Goal: Transaction & Acquisition: Purchase product/service

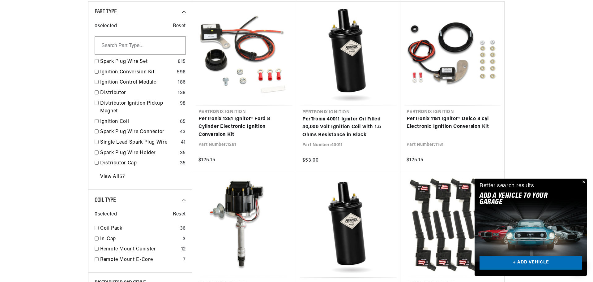
click at [584, 181] on button "Close" at bounding box center [583, 182] width 7 height 7
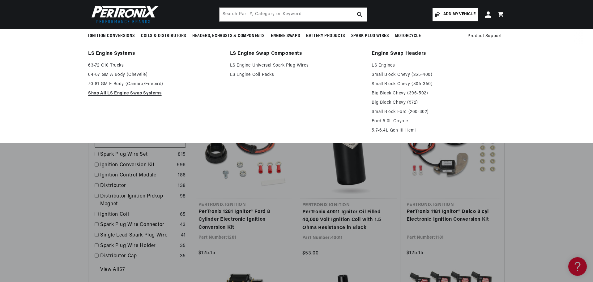
scroll to position [0, 188]
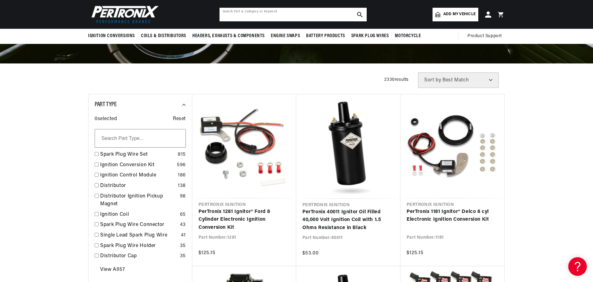
click at [273, 15] on input "text" at bounding box center [293, 15] width 147 height 14
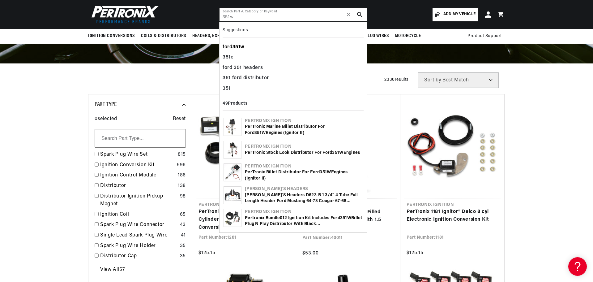
scroll to position [0, 2]
type input "351w"
click at [242, 45] on b "351w" at bounding box center [239, 47] width 12 height 5
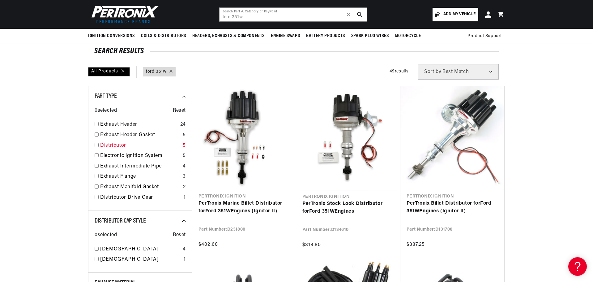
scroll to position [0, 188]
click at [97, 155] on input "checkbox" at bounding box center [97, 155] width 4 height 4
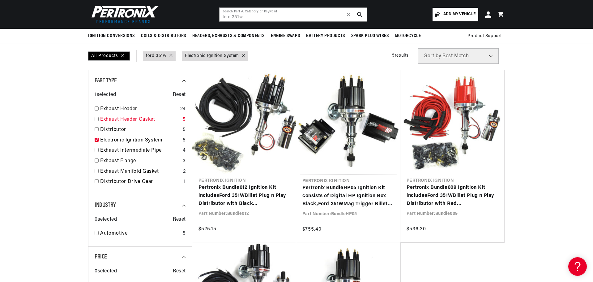
drag, startPoint x: 98, startPoint y: 139, endPoint x: 98, endPoint y: 134, distance: 4.3
click at [98, 139] on input "checkbox" at bounding box center [97, 140] width 4 height 4
checkbox input "false"
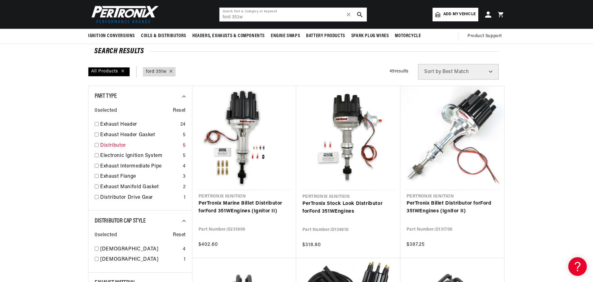
click at [97, 145] on input "checkbox" at bounding box center [97, 145] width 4 height 4
checkbox input "true"
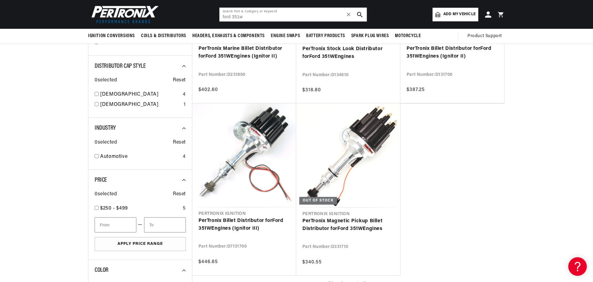
scroll to position [0, 188]
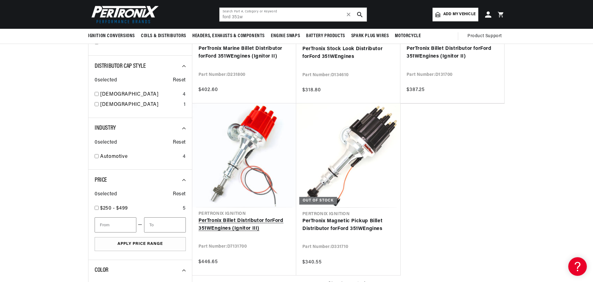
click at [263, 217] on link "PerTronix Billet Distributor for Ford 351W Engines (Ignitor III)" at bounding box center [245, 225] width 92 height 16
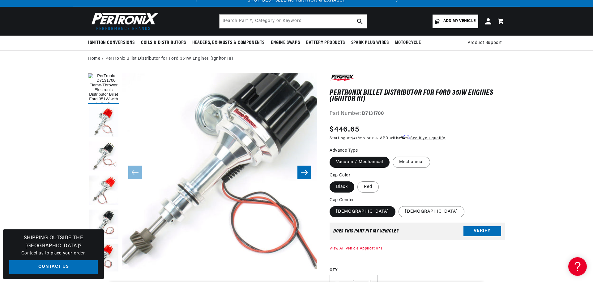
scroll to position [31, 0]
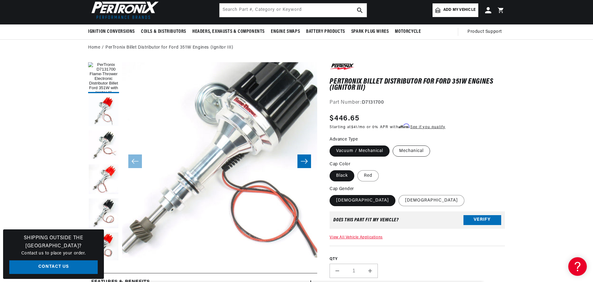
click at [418, 152] on label "Mechanical" at bounding box center [411, 150] width 37 height 11
click at [393, 144] on input "Mechanical" at bounding box center [393, 144] width 0 height 0
radio input "true"
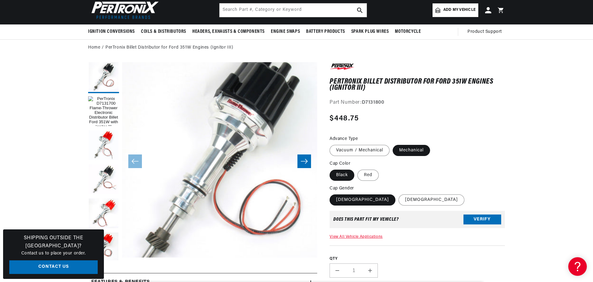
scroll to position [0, 188]
click at [360, 149] on label "Vacuum / Mechanical" at bounding box center [360, 150] width 60 height 11
click at [332, 144] on input "Vacuum / Mechanical" at bounding box center [331, 144] width 0 height 0
radio input "true"
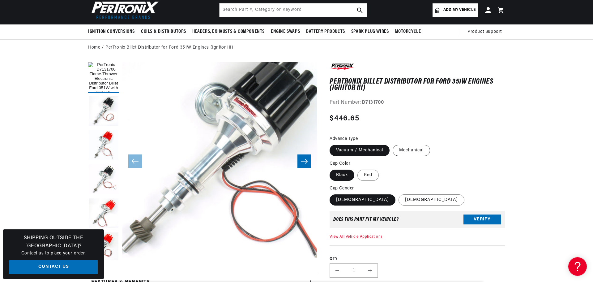
click at [407, 148] on label "Mechanical" at bounding box center [411, 150] width 37 height 11
click at [393, 144] on input "Mechanical" at bounding box center [393, 144] width 0 height 0
radio input "true"
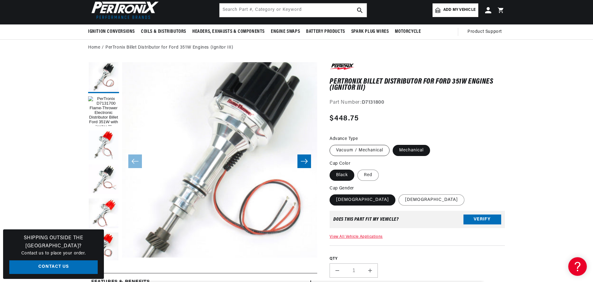
click at [370, 146] on label "Vacuum / Mechanical" at bounding box center [360, 150] width 60 height 11
click at [332, 144] on input "Vacuum / Mechanical" at bounding box center [331, 144] width 0 height 0
radio input "true"
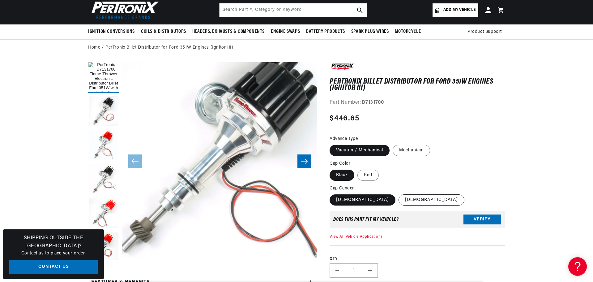
click at [399, 201] on label "Male" at bounding box center [432, 199] width 66 height 11
click at [399, 193] on input "Male" at bounding box center [399, 193] width 0 height 0
radio input "true"
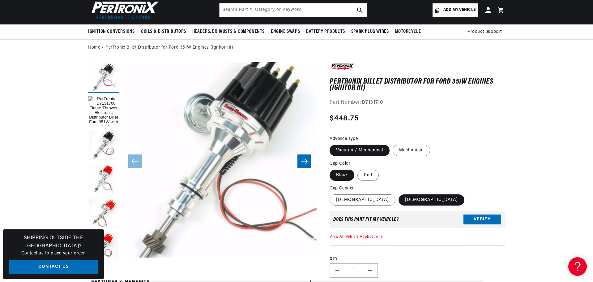
scroll to position [0, 188]
click at [343, 201] on label "Female" at bounding box center [363, 199] width 66 height 11
click at [332, 193] on input "Female" at bounding box center [331, 193] width 0 height 0
radio input "true"
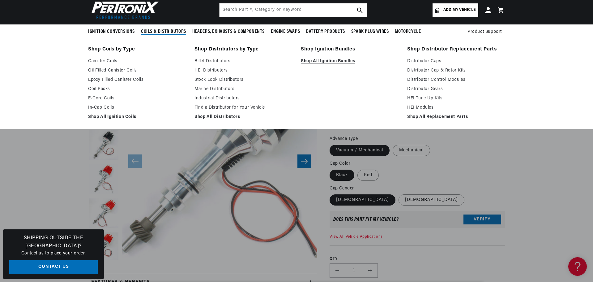
scroll to position [0, 188]
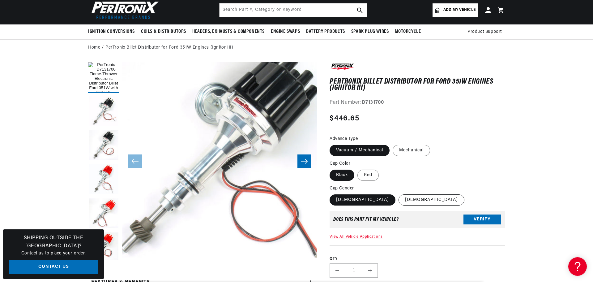
click at [399, 199] on label "Male" at bounding box center [432, 199] width 66 height 11
click at [399, 193] on input "Male" at bounding box center [399, 193] width 0 height 0
radio input "true"
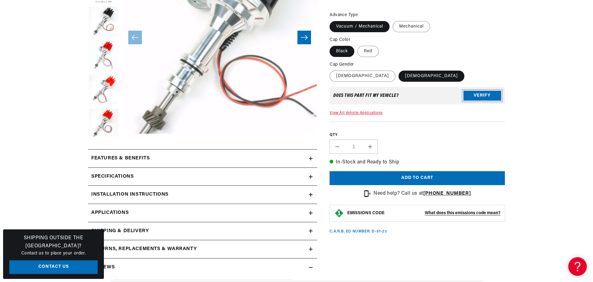
click at [470, 96] on button "Verify" at bounding box center [483, 96] width 38 height 10
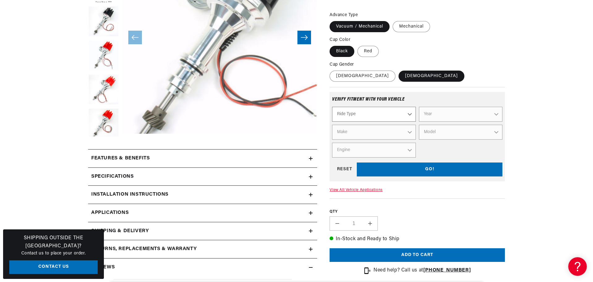
click at [371, 115] on select "Ride Type Automotive Agricultural Industrial Marine Motorcycle" at bounding box center [374, 114] width 84 height 15
select select "Automotive"
click at [332, 107] on select "Ride Type Automotive Agricultural Industrial Marine Motorcycle" at bounding box center [374, 114] width 84 height 15
select select "Automotive"
click at [441, 111] on select "Year 2026 2025 2024 2023 2022 2021 2020 2019 2018 2017 2016 2015 2014 2013 2012…" at bounding box center [461, 114] width 84 height 15
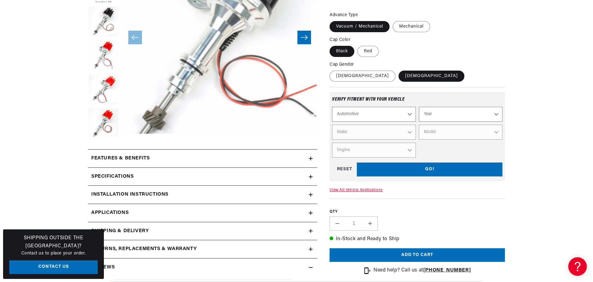
scroll to position [0, 188]
select select "1986"
click at [419, 107] on select "Year 2026 2025 2024 2023 2022 2021 2020 2019 2018 2017 2016 2015 2014 2013 2012…" at bounding box center [461, 114] width 84 height 15
select select "1986"
click at [389, 133] on select "Make American Motors Bentley Buick Cadillac Chevrolet Chrysler Dodge Excalibur …" at bounding box center [374, 132] width 84 height 15
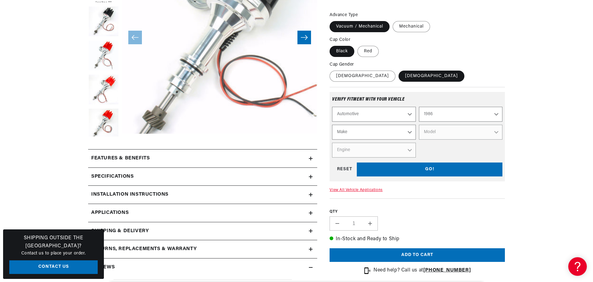
select select "Ford"
click at [332, 125] on select "Make American Motors Bentley Buick Cadillac Chevrolet Chrysler Dodge Excalibur …" at bounding box center [374, 132] width 84 height 15
select select "Ford"
click at [430, 133] on select "Model Bronco Bronco II E-150 Econoline E-150 Econoline Club Wagon E-250 Econoli…" at bounding box center [461, 132] width 84 height 15
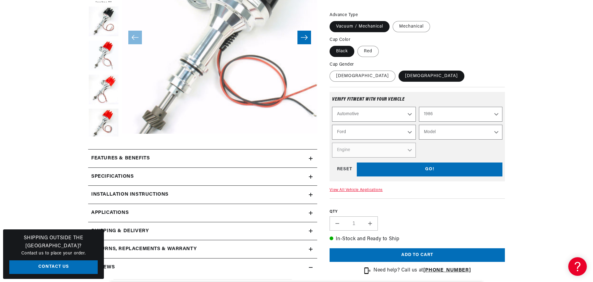
select select "F-150"
click at [419, 125] on select "Model Bronco Bronco II E-150 Econoline E-150 Econoline Club Wagon E-250 Econoli…" at bounding box center [461, 132] width 84 height 15
select select "F-150"
click at [390, 153] on select "Engine 4.9L 5.0L 5.8L" at bounding box center [374, 150] width 84 height 15
select select "5.8L"
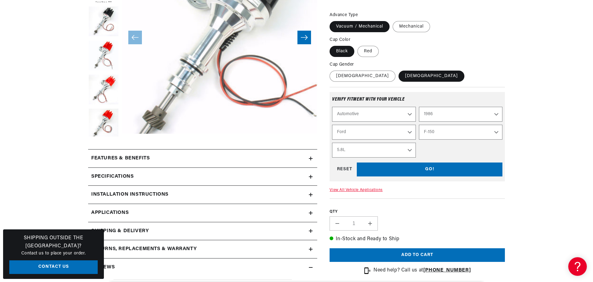
click at [332, 143] on select "Engine 4.9L 5.0L 5.8L" at bounding box center [374, 150] width 84 height 15
select select "Engine"
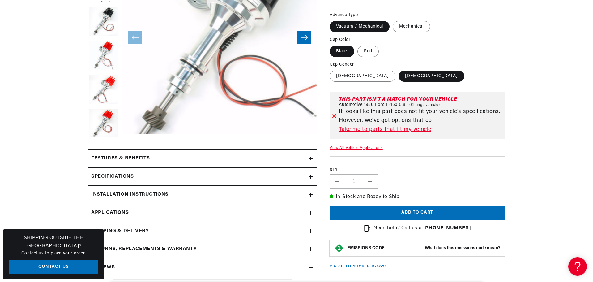
scroll to position [0, 188]
click at [416, 104] on link "Change vehicle" at bounding box center [425, 104] width 31 height 5
select select "1986"
select select "Ford"
select select "F-150"
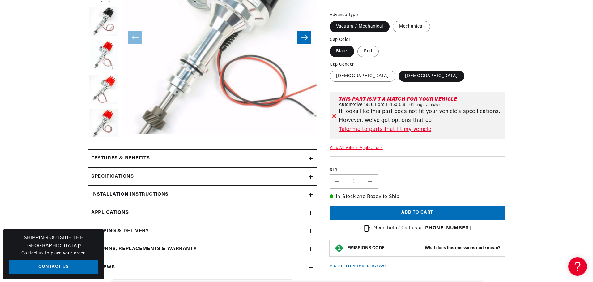
select select "5.8L"
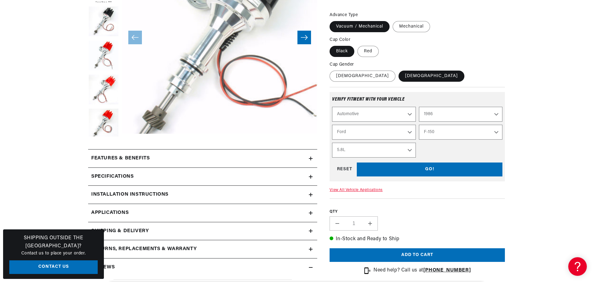
click at [436, 116] on select "2026 2025 2024 2023 2022 2021 2020 2019 2018 2017 2016 2015 2014 2013 2012 2011…" at bounding box center [461, 114] width 84 height 15
click at [419, 107] on select "2026 2025 2024 2023 2022 2021 2020 2019 2018 2017 2016 2015 2014 2013 2012 2011…" at bounding box center [461, 114] width 84 height 15
select select "1977"
click at [397, 154] on select "Engine 300cid / 4.9L 302cid / 5.0L 351cid / 5.8L 400cid / 6.6L 460cid / 7.5L" at bounding box center [374, 150] width 84 height 15
select select "351cid-5.8L"
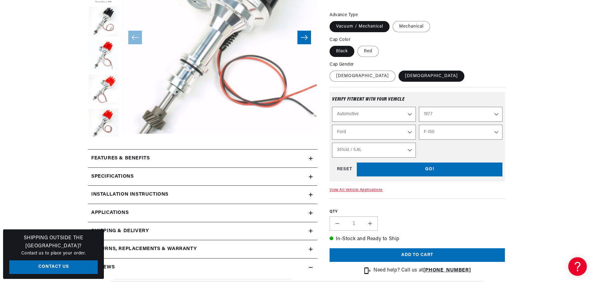
click at [332, 143] on select "Engine 300cid / 4.9L 302cid / 5.0L 351cid / 5.8L 400cid / 6.6L 460cid / 7.5L" at bounding box center [374, 150] width 84 height 15
select select "Engine"
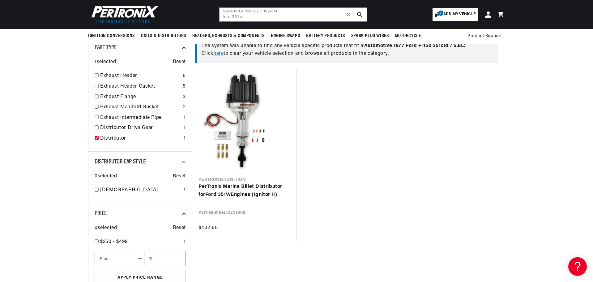
scroll to position [0, 188]
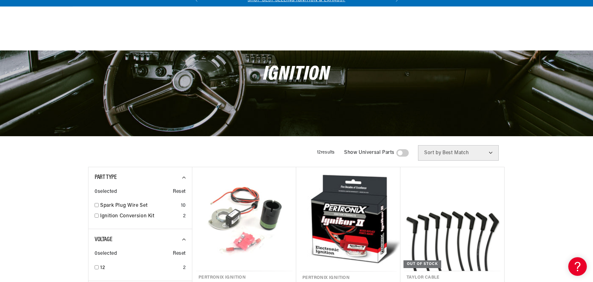
scroll to position [155, 0]
